Goal: Information Seeking & Learning: Understand process/instructions

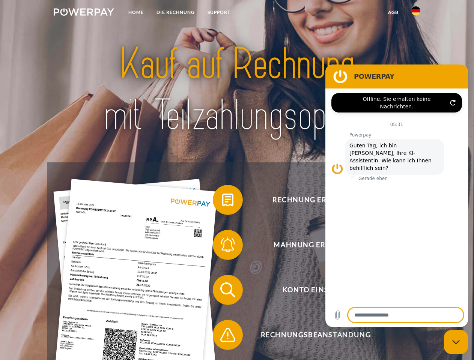
click at [84, 13] on img at bounding box center [84, 12] width 60 height 8
click at [416, 13] on img at bounding box center [415, 10] width 9 height 9
click at [393, 12] on link "agb" at bounding box center [393, 13] width 23 height 14
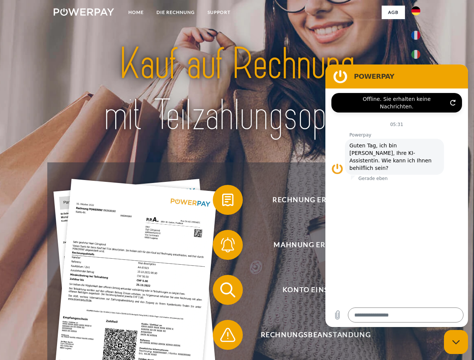
click at [222, 202] on span at bounding box center [217, 200] width 38 height 38
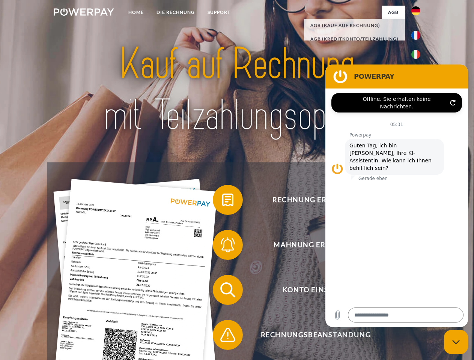
click at [222, 247] on span at bounding box center [217, 245] width 38 height 38
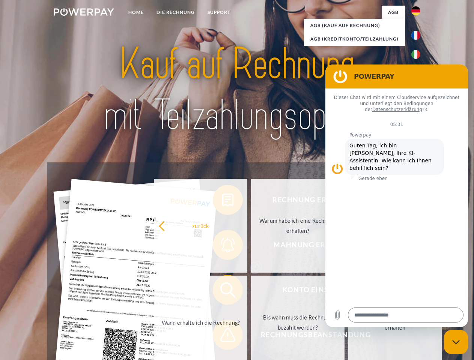
click at [251, 292] on link "Bis wann muss die Rechnung bezahlt werden?" at bounding box center [297, 323] width 93 height 94
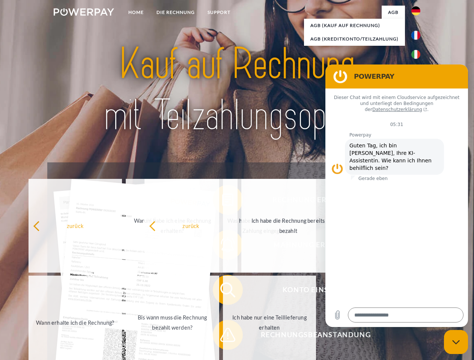
click at [222, 337] on span at bounding box center [217, 335] width 38 height 38
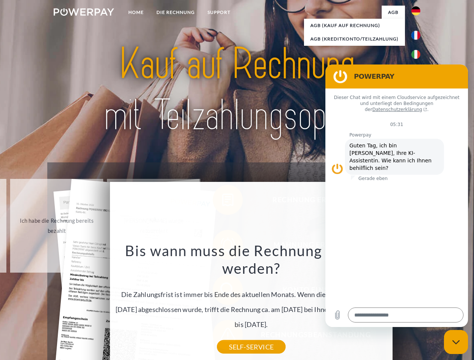
click at [456, 342] on icon "Messaging-Fenster schließen" at bounding box center [456, 342] width 8 height 5
type textarea "*"
